Goal: Communication & Community: Participate in discussion

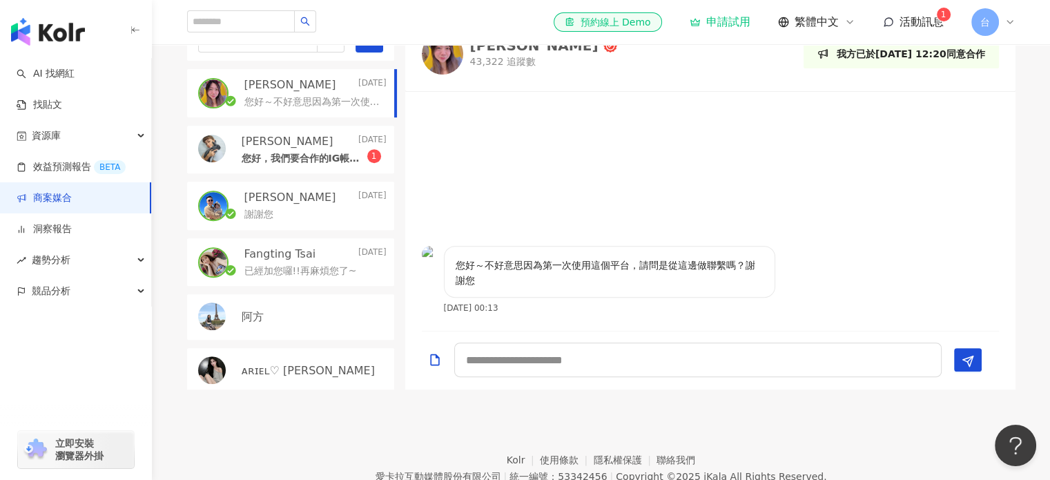
click at [279, 222] on div "謝謝您" at bounding box center [315, 213] width 142 height 17
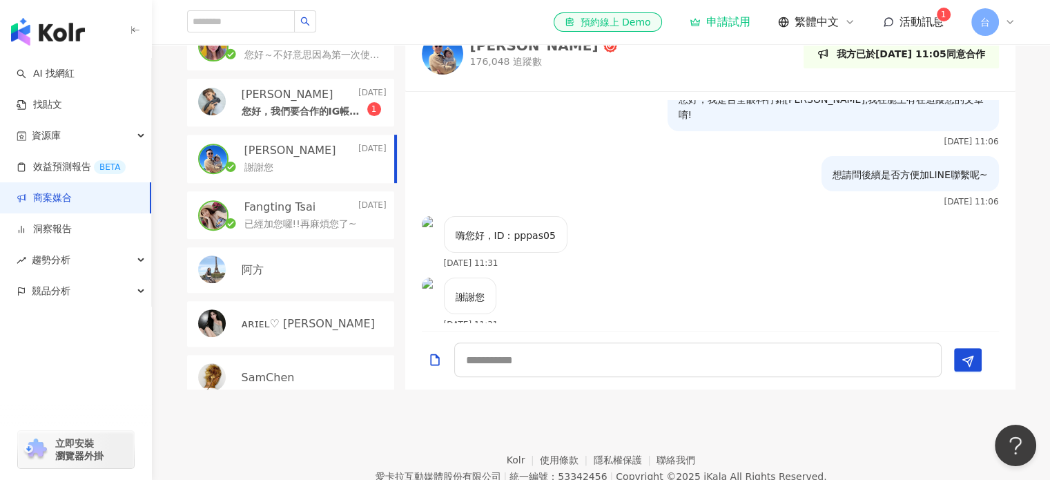
scroll to position [138, 0]
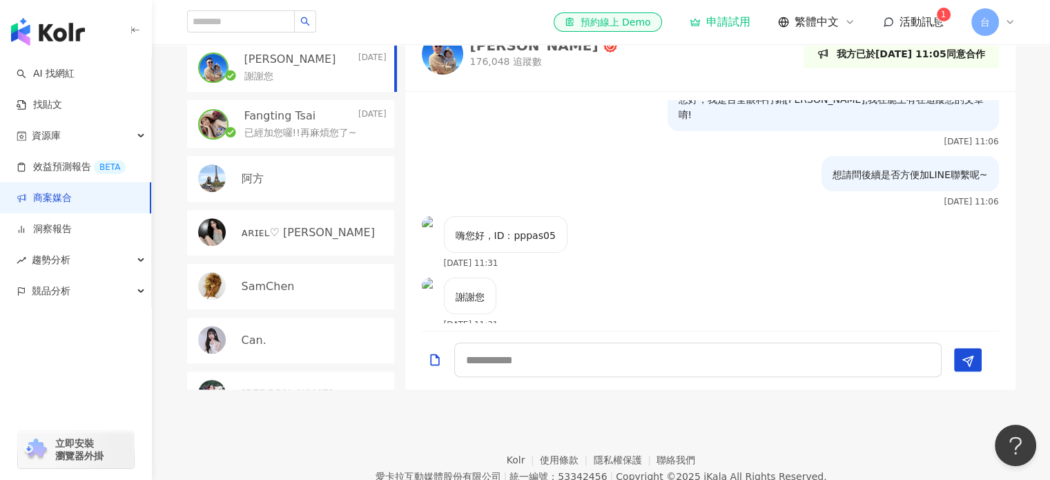
click at [286, 124] on p "Fangting Tsai" at bounding box center [280, 115] width 72 height 15
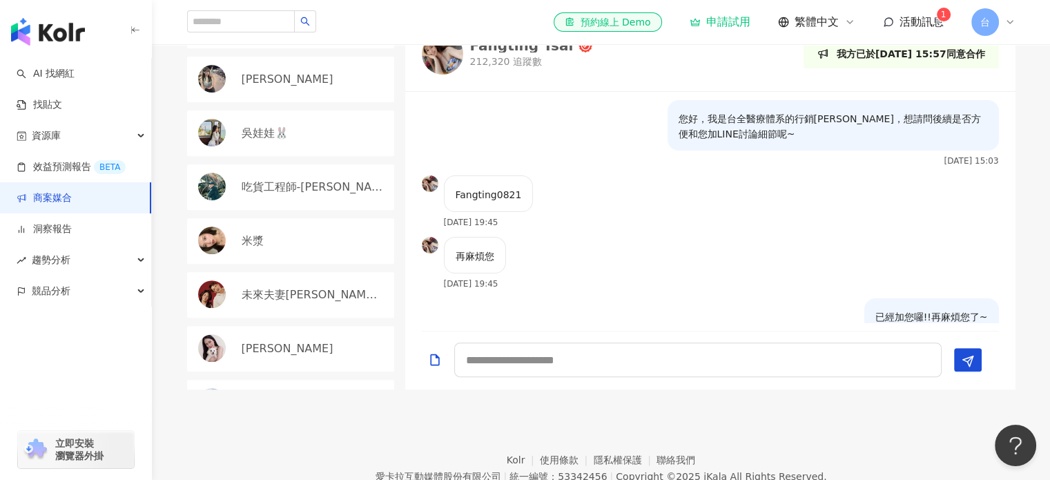
scroll to position [1035, 0]
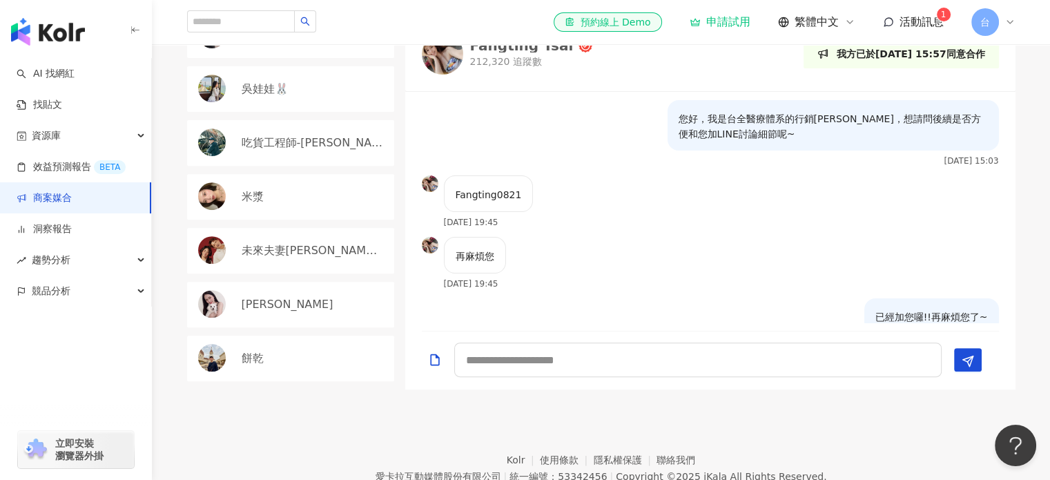
click at [282, 204] on div "米漿" at bounding box center [314, 196] width 145 height 15
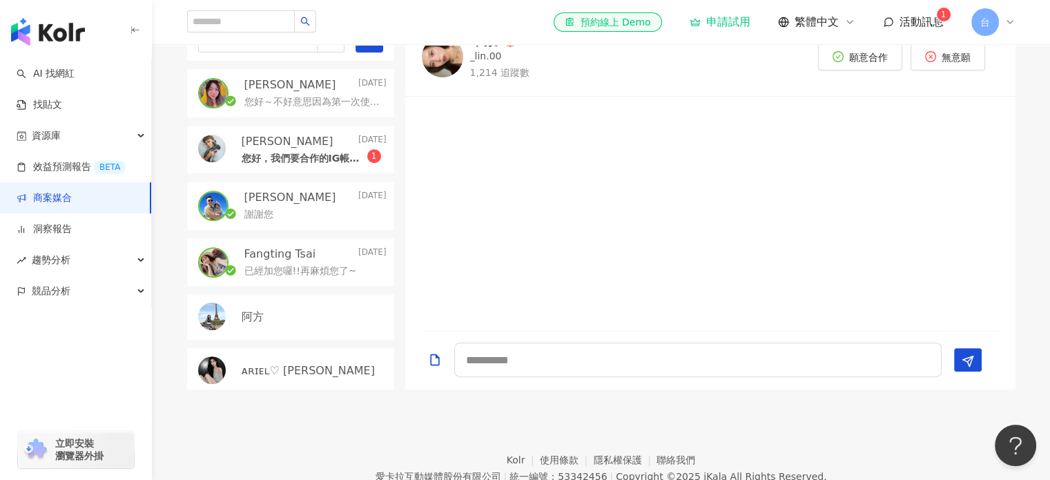
click at [329, 92] on p "[PERSON_NAME]" at bounding box center [290, 84] width 92 height 15
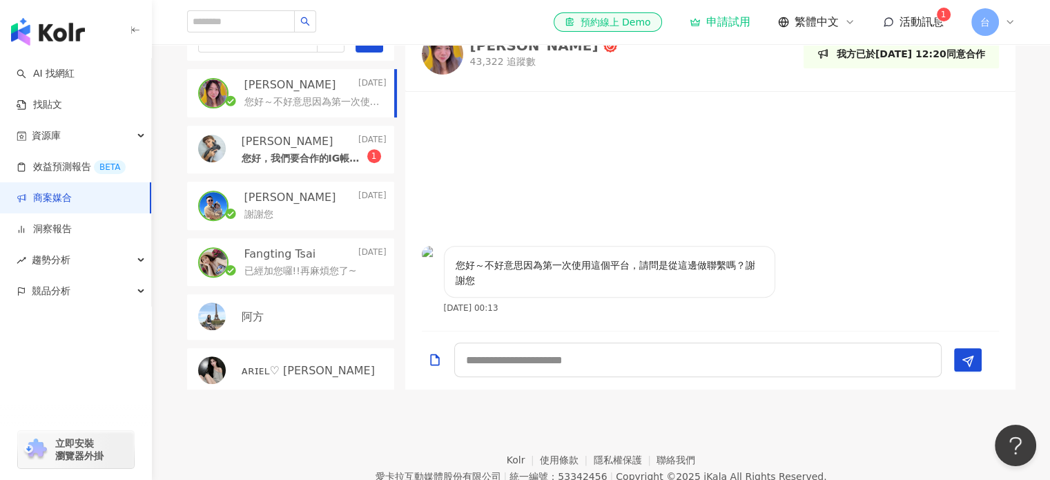
click at [166, 198] on div "目前狀態 : 25 人確認中、3 人執行中、0 人已結束、0 人無意願/取消合作 [PERSON_NAME]恩 [DATE] 您好～不好意思因為第一次使用這個…" at bounding box center [600, 188] width 883 height 404
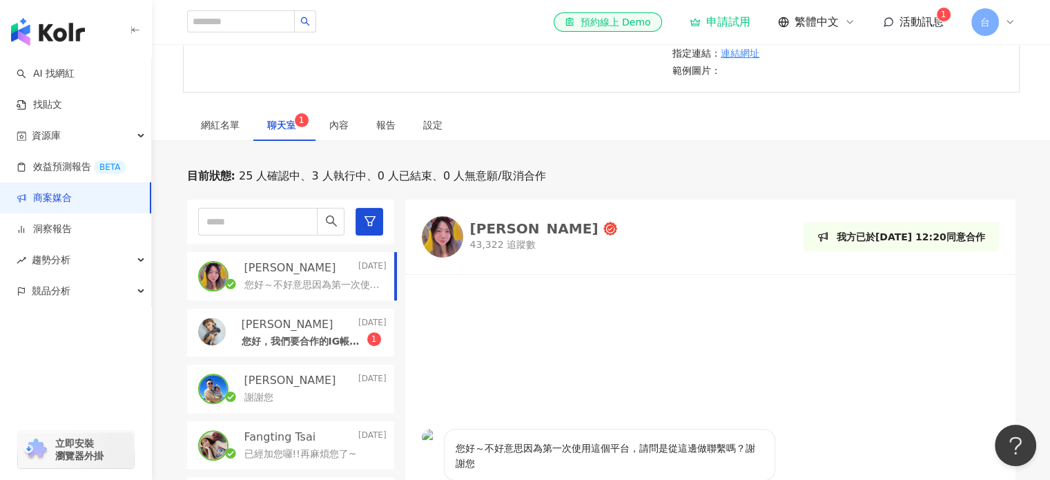
scroll to position [326, 0]
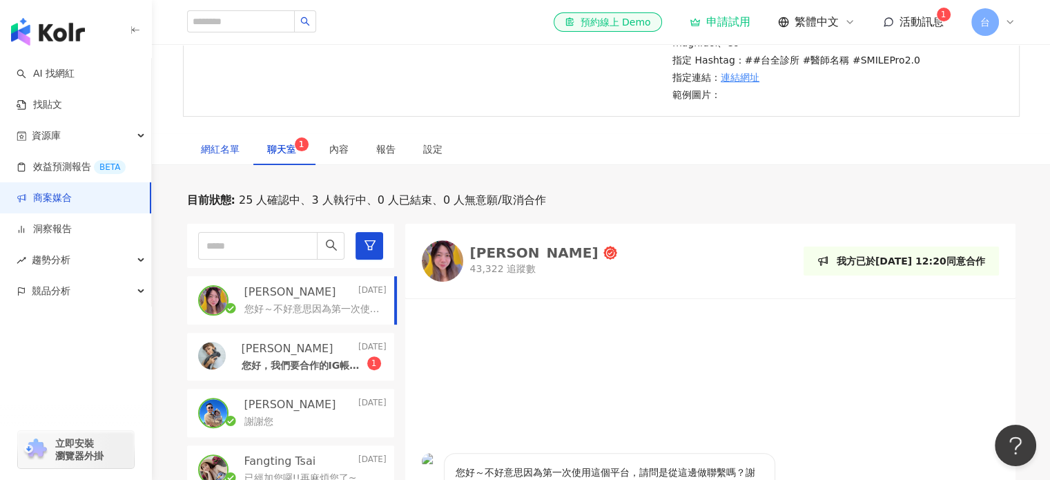
click at [218, 157] on div "網紅名單" at bounding box center [220, 148] width 39 height 15
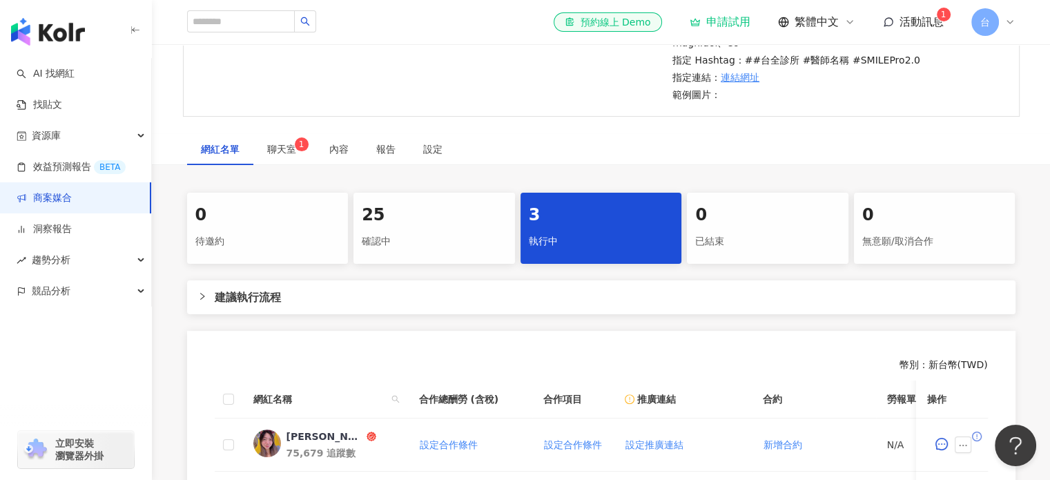
click at [409, 253] on div "確認中" at bounding box center [434, 241] width 145 height 23
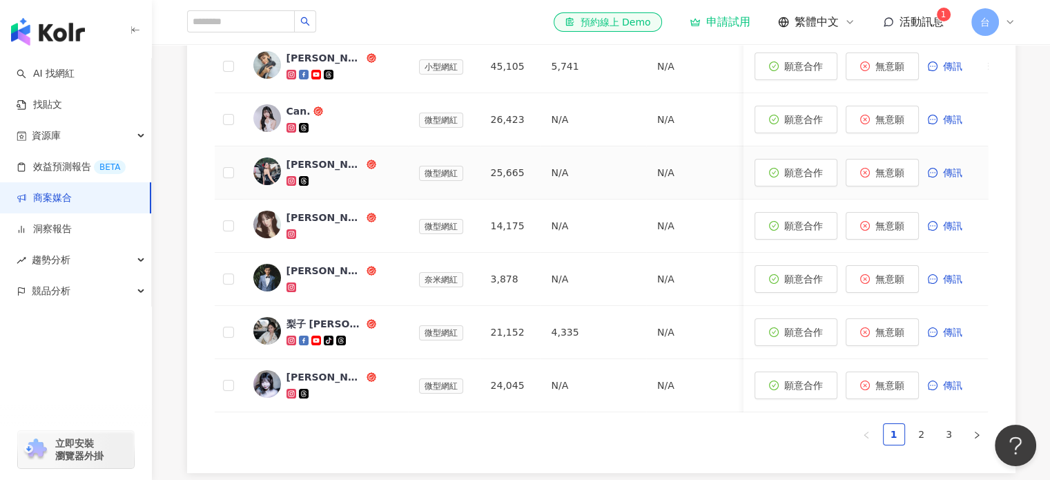
scroll to position [1017, 0]
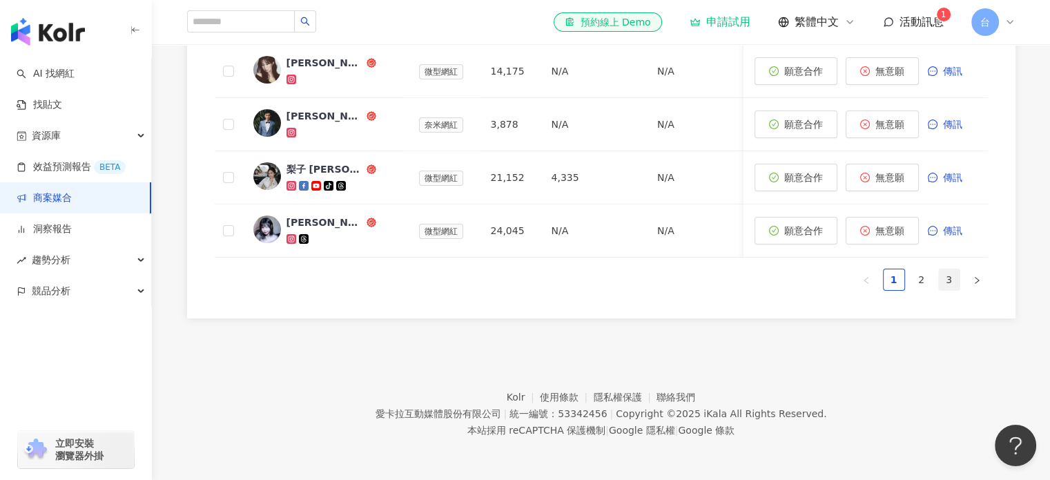
click at [950, 290] on link "3" at bounding box center [949, 279] width 21 height 21
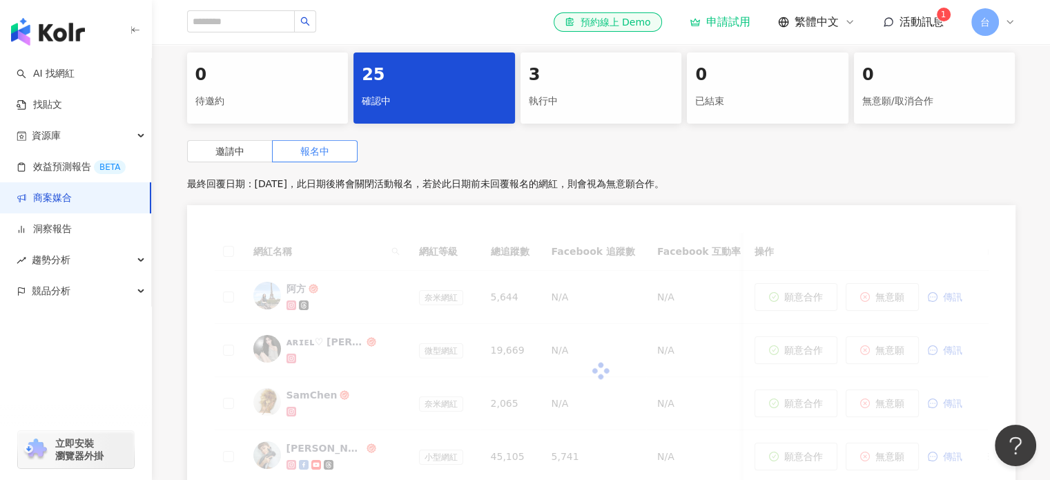
scroll to position [464, 0]
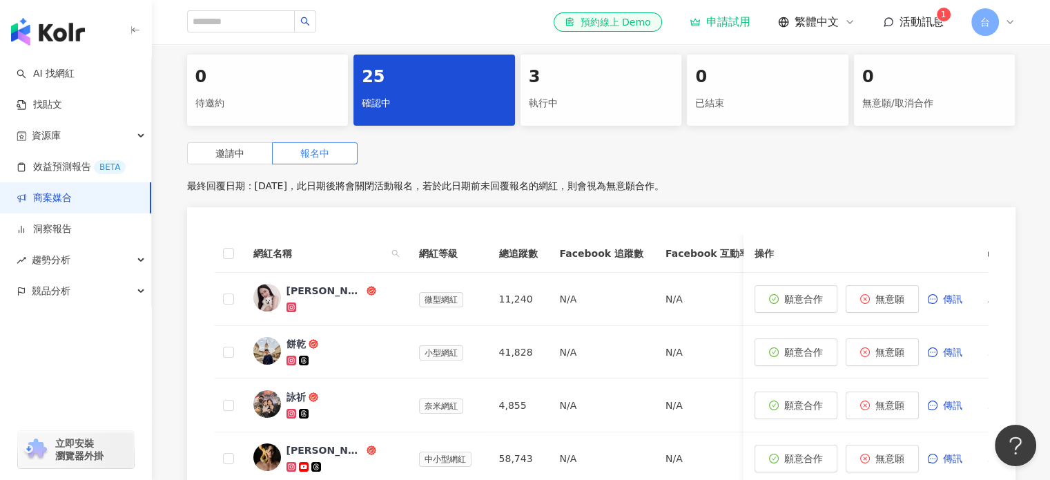
click at [576, 119] on div "3 執行中" at bounding box center [600, 90] width 161 height 71
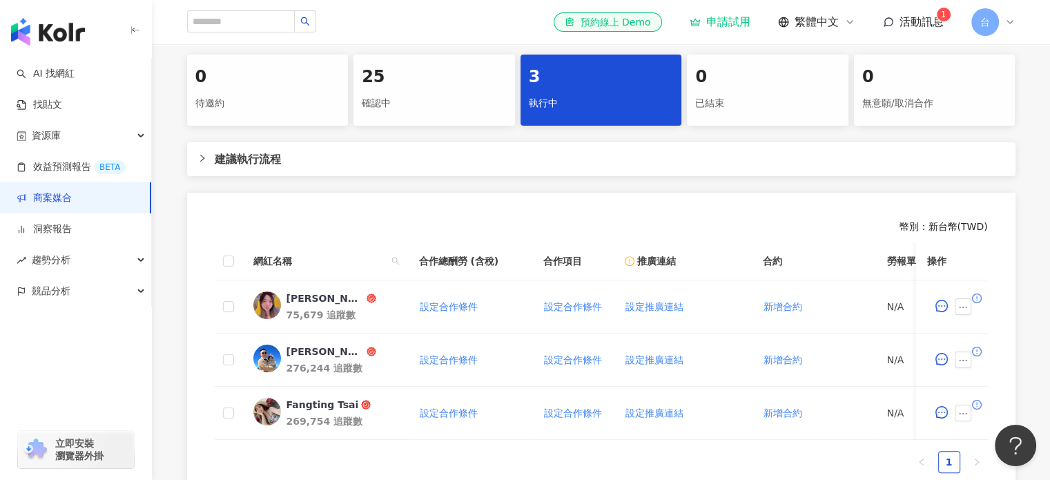
click at [576, 119] on div "3 執行中" at bounding box center [600, 90] width 161 height 71
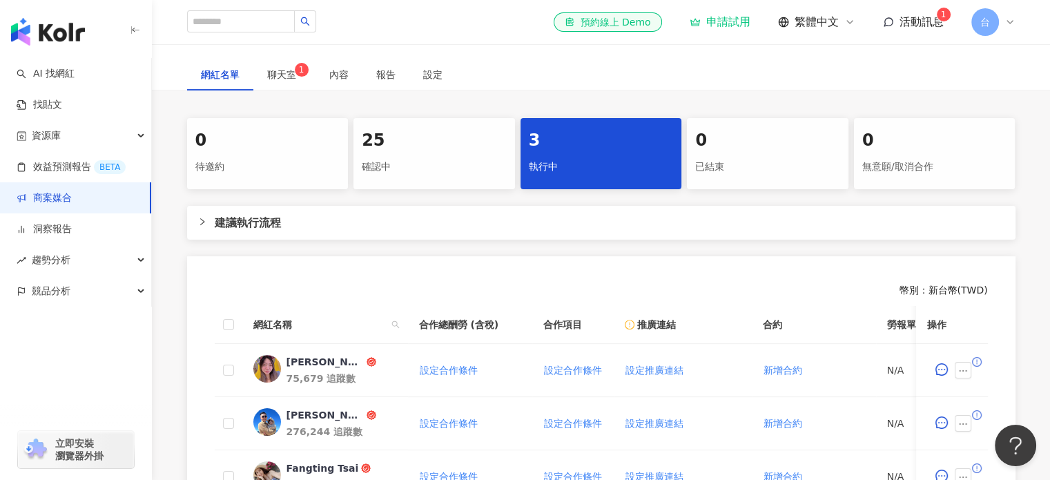
scroll to position [326, 0]
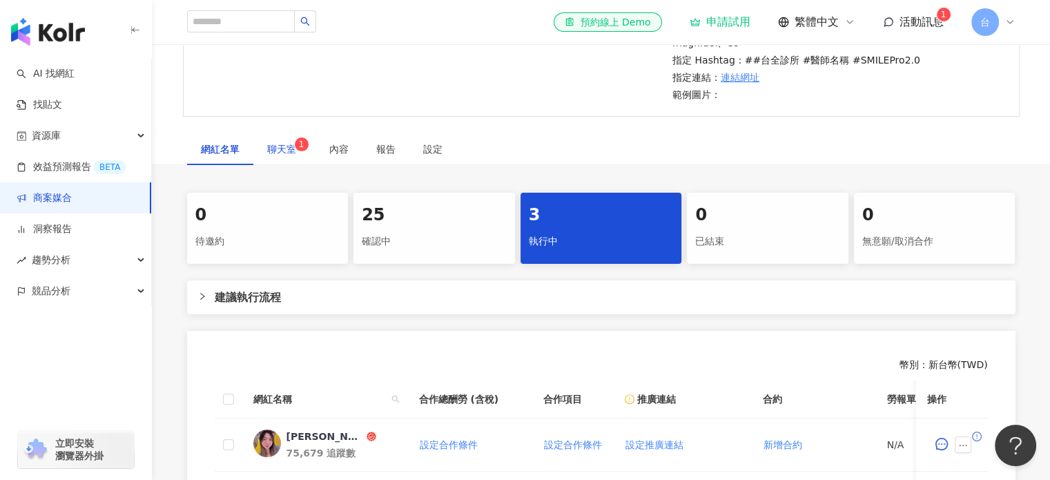
click at [269, 154] on span "聊天室 1" at bounding box center [284, 149] width 35 height 10
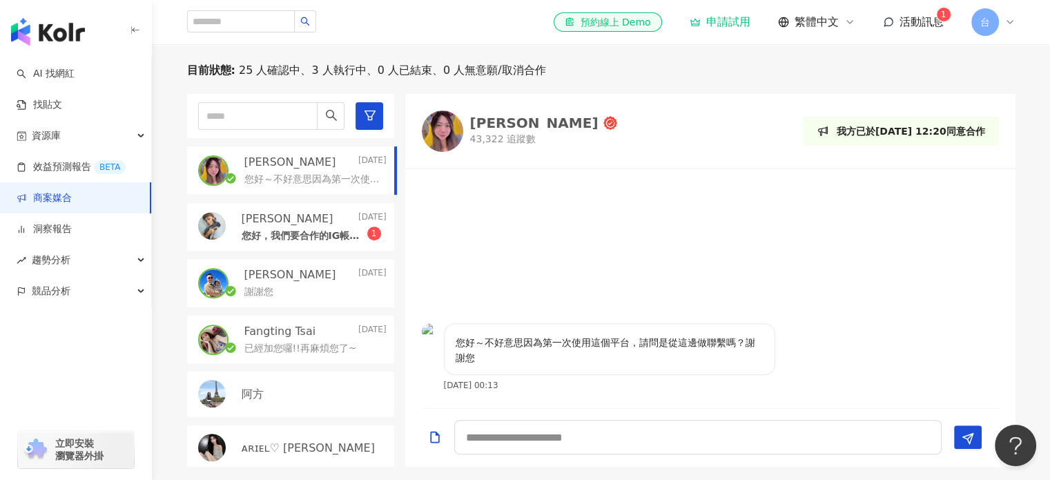
scroll to position [464, 0]
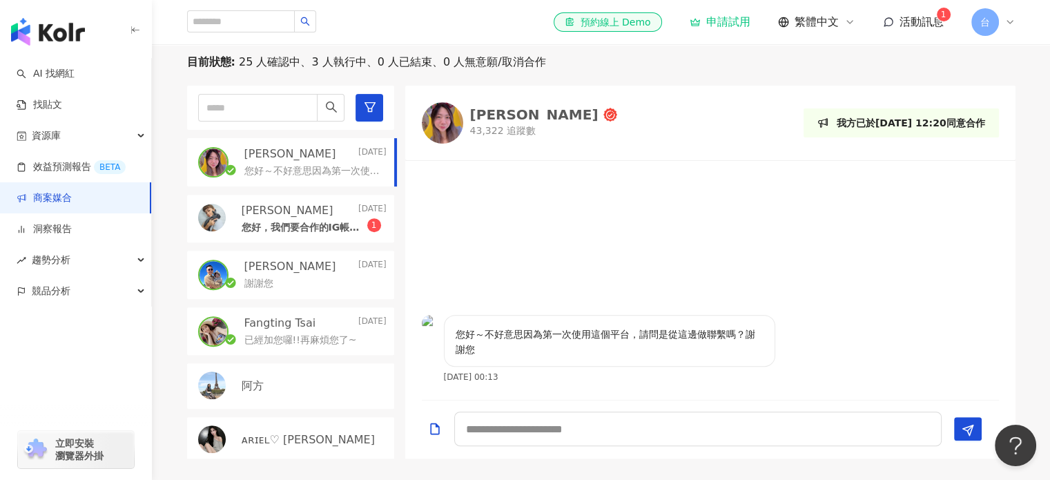
click at [306, 274] on div "[PERSON_NAME][DATE]" at bounding box center [315, 266] width 142 height 15
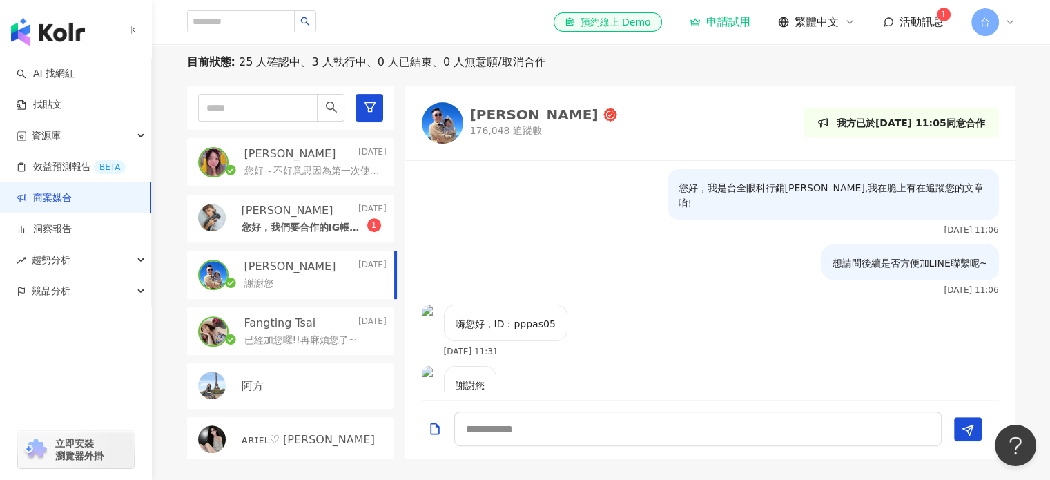
click at [268, 178] on div "您好～不好意思因為第一次使用這個平台，請問是從這邊做聯繫嗎？謝謝您" at bounding box center [315, 169] width 142 height 17
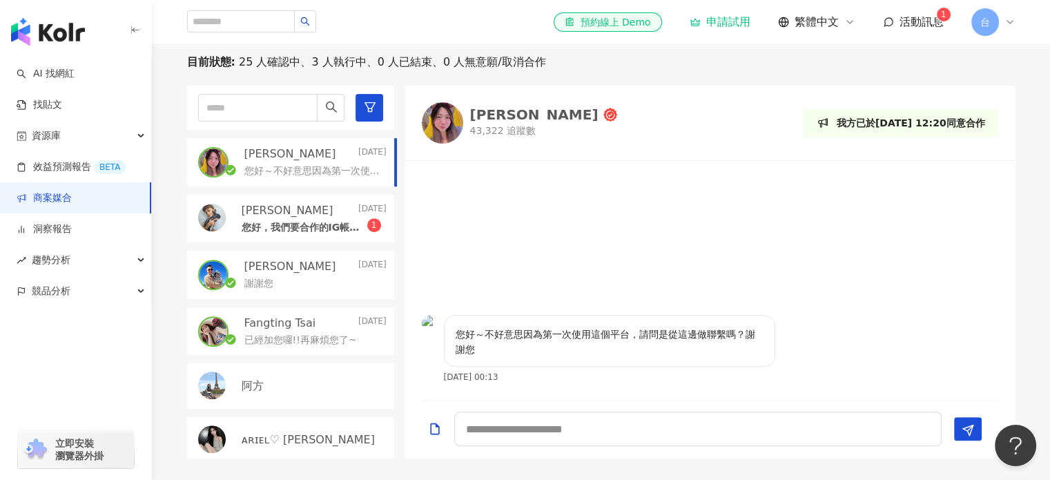
click at [158, 207] on div "目前狀態 : 25 人確認中、3 人執行中、0 人已結束、0 人無意願/取消合作 [PERSON_NAME]恩 [DATE] 您好～不好意思因為第一次使用這個…" at bounding box center [601, 257] width 898 height 404
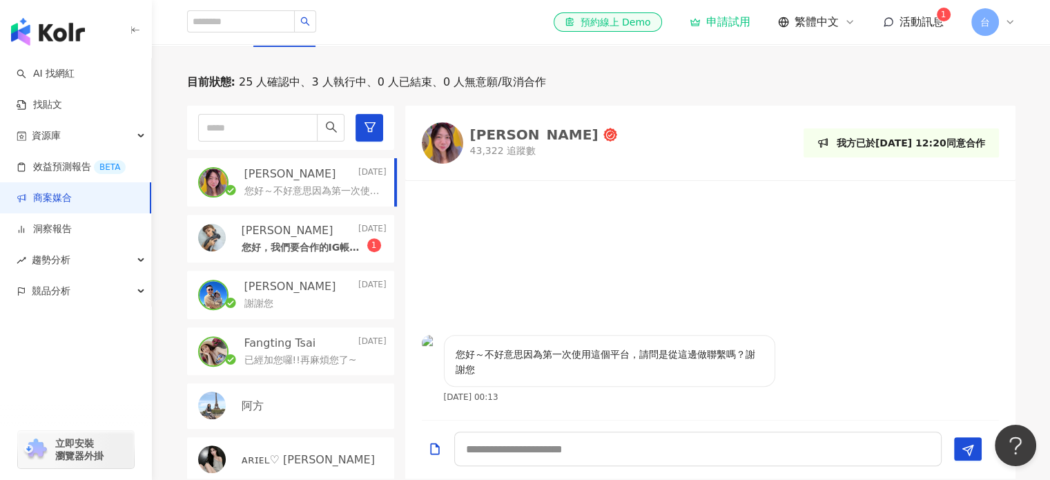
scroll to position [533, 0]
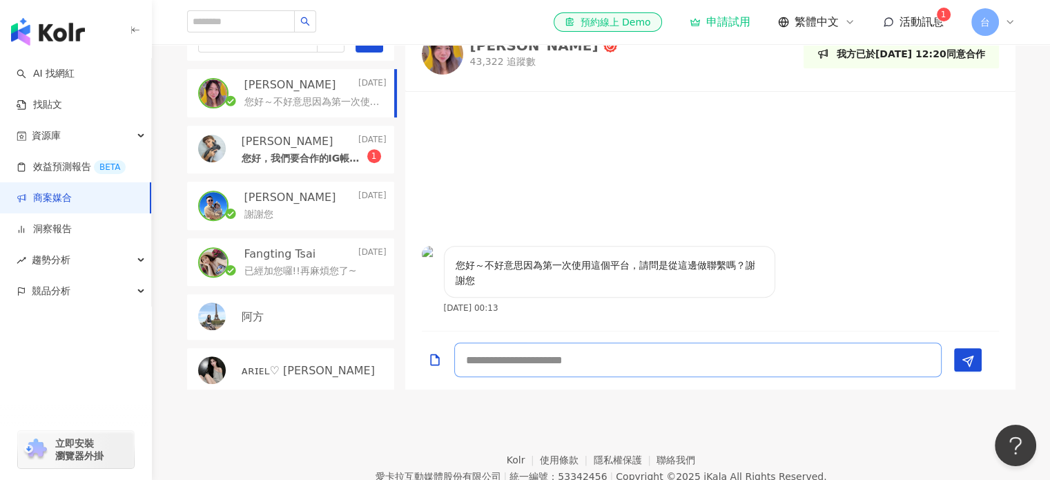
click at [565, 377] on textarea at bounding box center [697, 359] width 487 height 35
click at [578, 437] on footer "Kolr 使用條款 隱私權保護 聯絡我們 愛[PERSON_NAME]互動媒體股份有限公司 | 統一編號：53342456 | Copyright © 202…" at bounding box center [601, 465] width 898 height 153
click at [1034, 199] on div "目前狀態 : 25 人確認中、3 人執行中、0 人已結束、0 人無意願/取消合作 [PERSON_NAME]恩 [DATE] 您好～不好意思因為第一次使用這個…" at bounding box center [600, 188] width 883 height 404
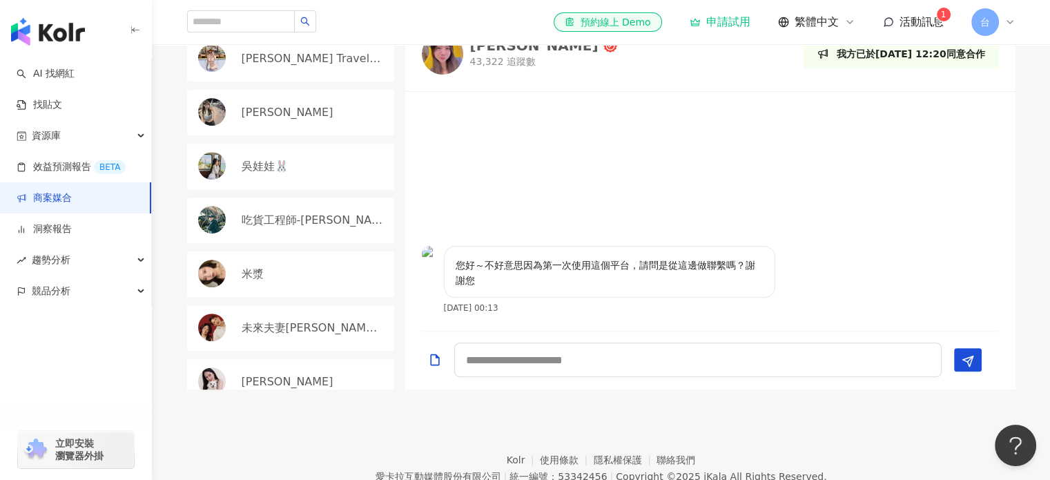
scroll to position [1035, 0]
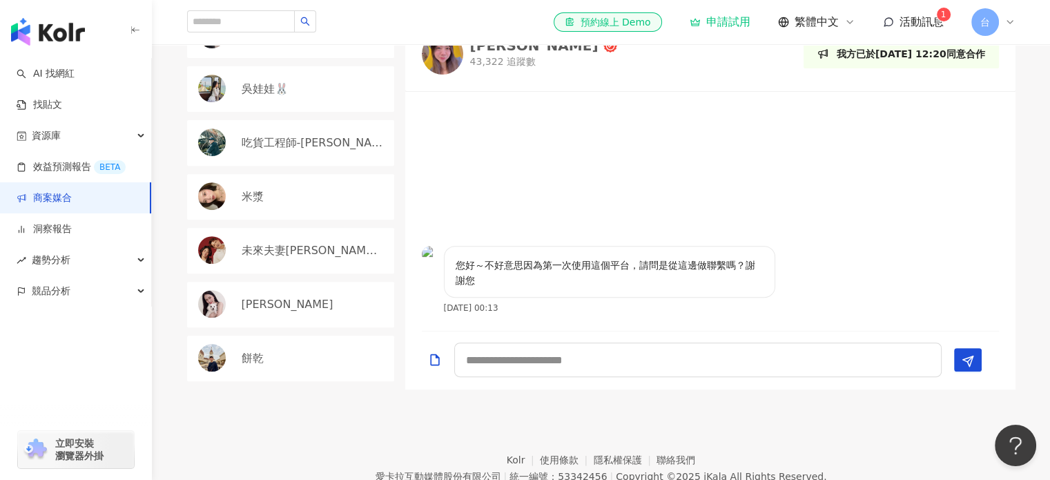
click at [317, 447] on footer "Kolr 使用條款 隱私權保護 聯絡我們 愛[PERSON_NAME]互動媒體股份有限公司 | 統一編號：53342456 | Copyright © 202…" at bounding box center [601, 465] width 898 height 153
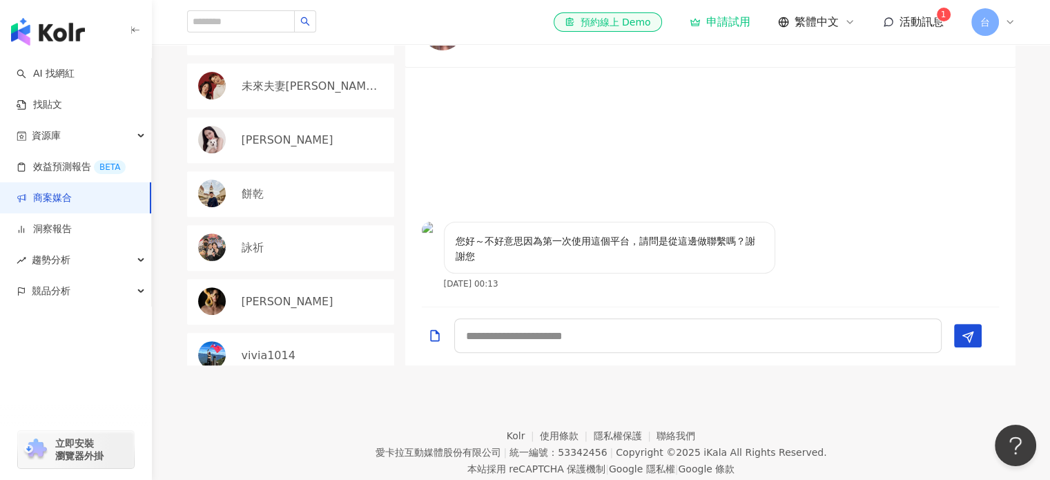
scroll to position [420, 0]
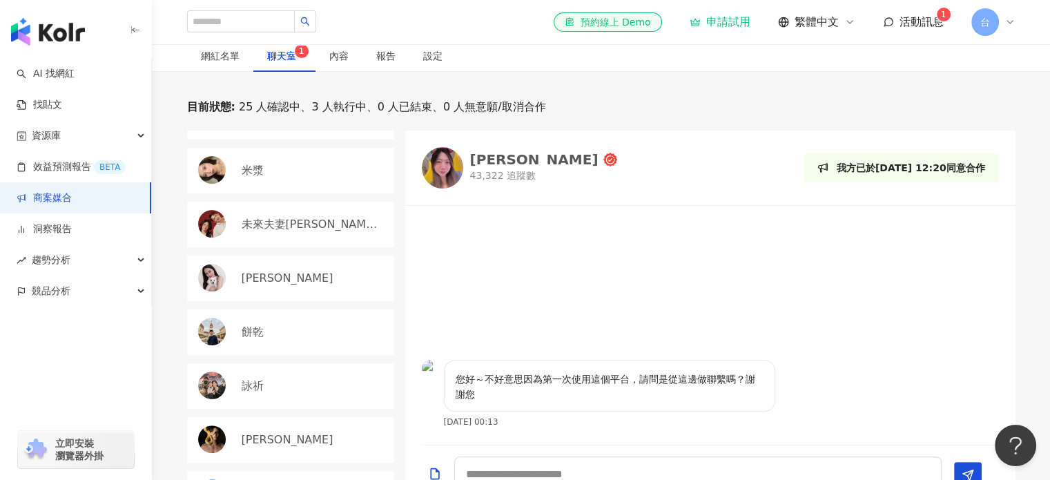
click at [173, 122] on div "網紅名單 聊天室 1 內容 報告 設定 0 待邀約 25 確認中 3 執行中 0 已結束 0 無意願/取消合作 建議執行流程 幣別 ： 新台幣 ( TWD )…" at bounding box center [601, 271] width 898 height 463
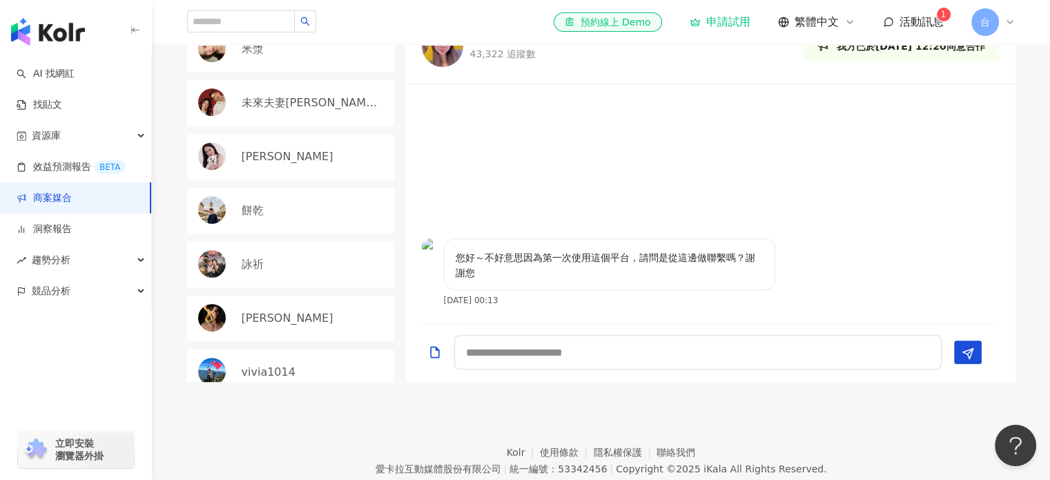
scroll to position [627, 0]
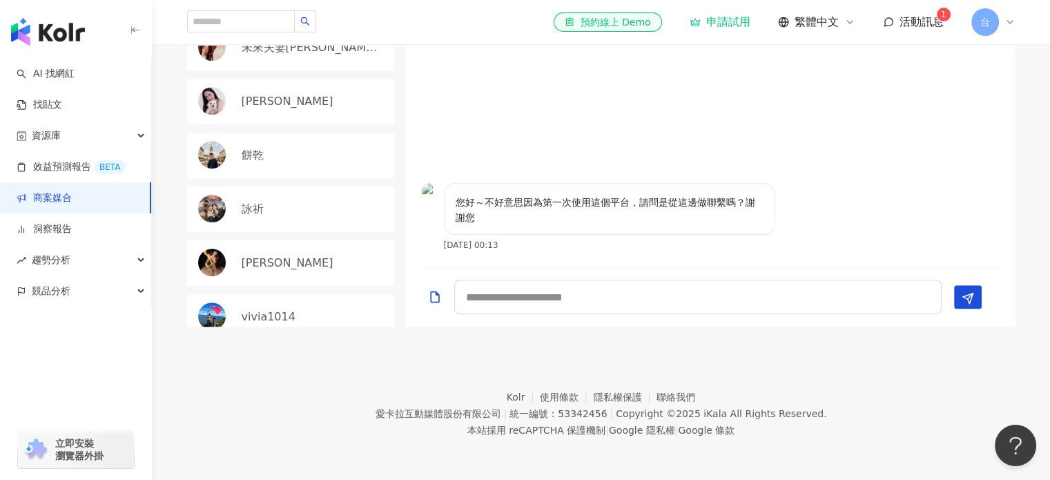
click at [304, 381] on footer "Kolr 使用條款 隱私權保護 聯絡我們 愛[PERSON_NAME]互動媒體股份有限公司 | 統一編號：53342456 | Copyright © 202…" at bounding box center [601, 402] width 898 height 153
click at [350, 406] on footer "Kolr 使用條款 隱私權保護 聯絡我們 愛[PERSON_NAME]互動媒體股份有限公司 | 統一編號：53342456 | Copyright © 202…" at bounding box center [601, 402] width 898 height 153
click at [288, 411] on footer "Kolr 使用條款 隱私權保護 聯絡我們 愛[PERSON_NAME]互動媒體股份有限公司 | 統一編號：53342456 | Copyright © 202…" at bounding box center [601, 402] width 898 height 153
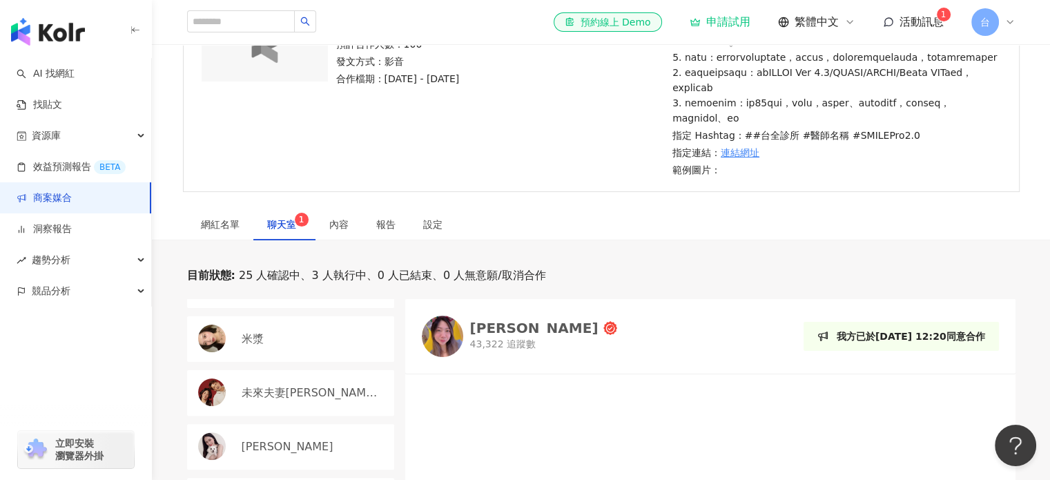
scroll to position [213, 0]
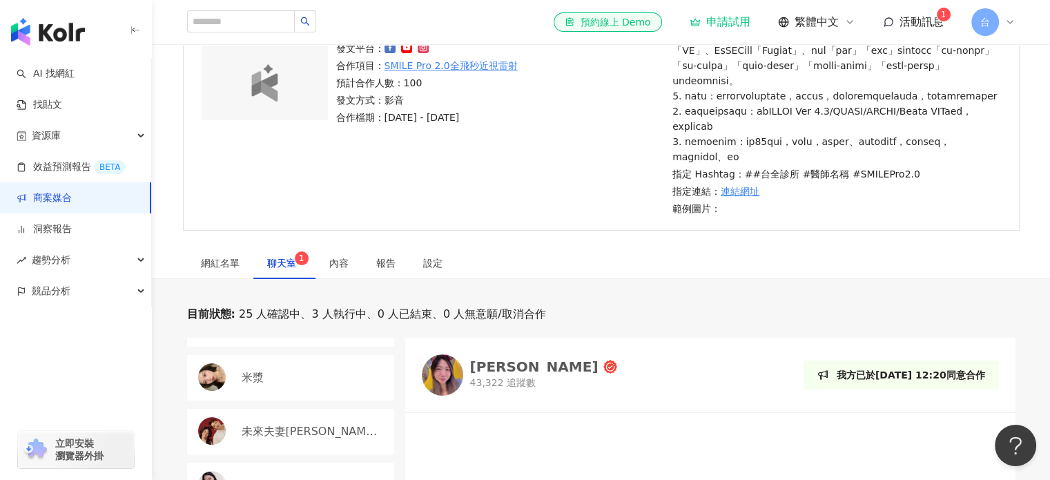
click at [188, 328] on div "網紅名單 聊天室 1 內容 報告 設定 0 待邀約 25 確認中 3 執行中 0 已結束 0 無意願/取消合作 建議執行流程 幣別 ： 新台幣 ( TWD )…" at bounding box center [601, 478] width 898 height 463
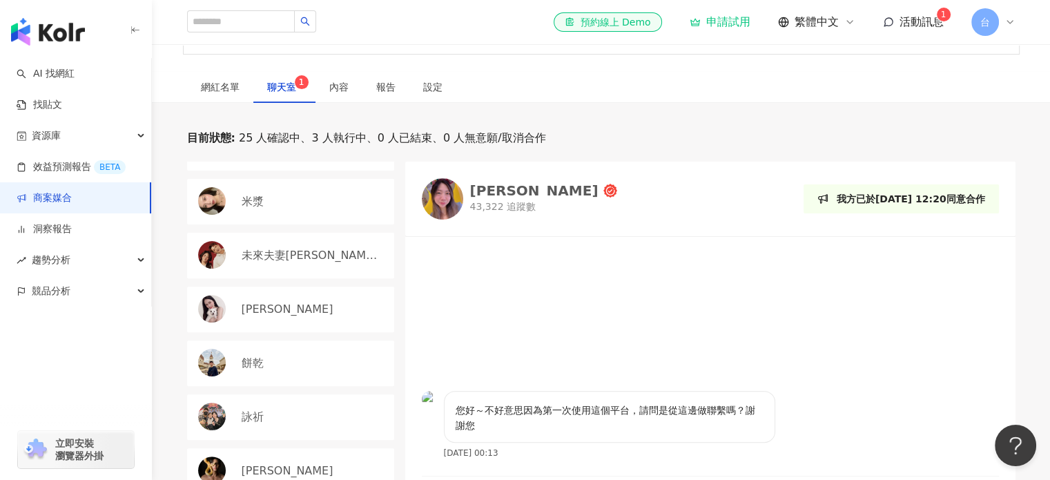
scroll to position [351, 0]
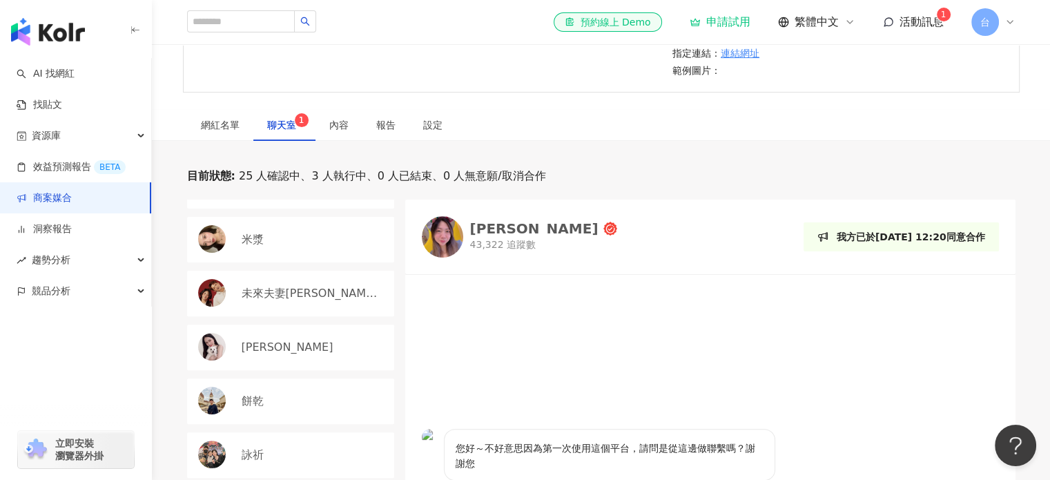
click at [202, 187] on div "網紅名單 聊天室 1 內容 報告 設定 0 待邀約 25 確認中 3 執行中 0 已結束 0 無意願/取消合作 建議執行流程 幣別 ： 新台幣 ( TWD )…" at bounding box center [601, 340] width 898 height 463
click at [182, 188] on div "網紅名單 聊天室 1 內容 報告 設定 0 待邀約 25 確認中 3 執行中 0 已結束 0 無意願/取消合作 建議執行流程 幣別 ： 新台幣 ( TWD )…" at bounding box center [601, 340] width 898 height 463
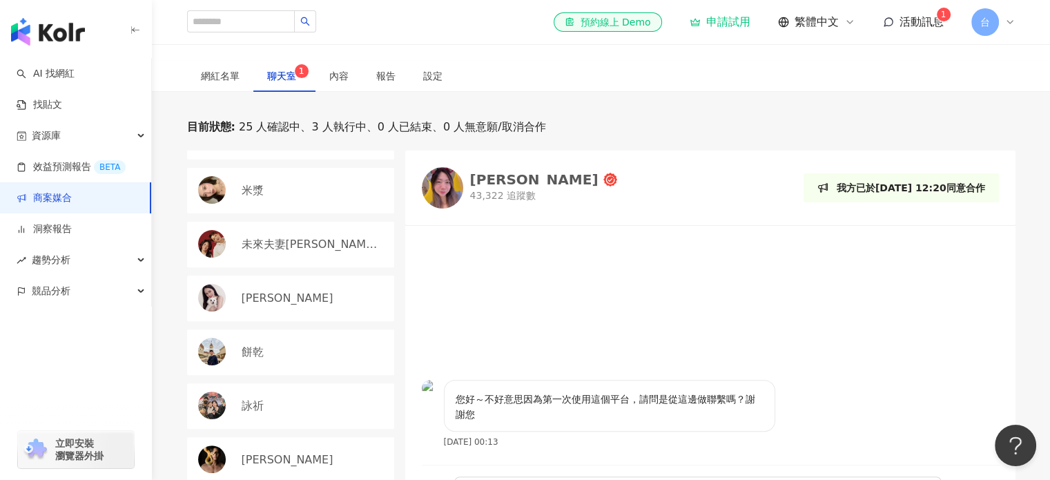
scroll to position [420, 0]
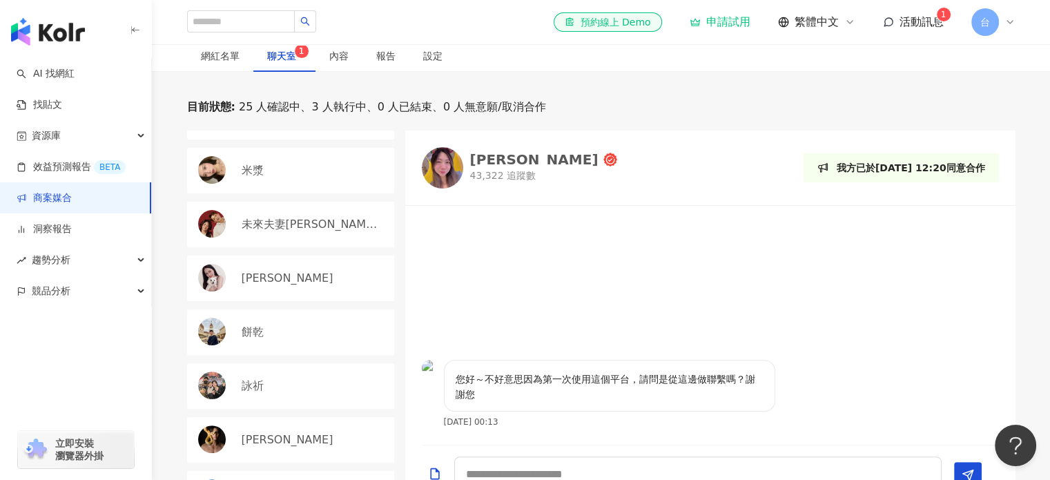
click at [165, 231] on div "目前狀態 : 25 人確認中、3 人執行中、0 人已結束、0 人無意願/取消合作 [PERSON_NAME]恩 [DATE] 您好～不好意思因為第一次使用這個…" at bounding box center [600, 301] width 883 height 404
